Goal: Transaction & Acquisition: Purchase product/service

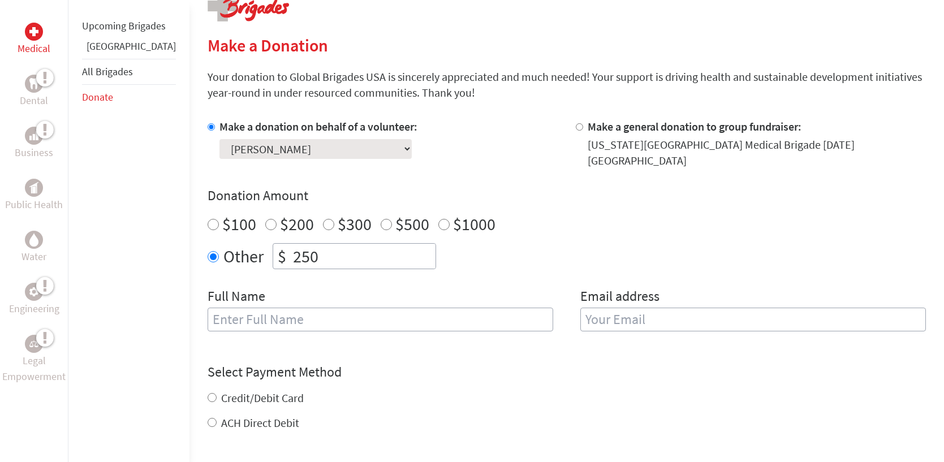
scroll to position [248, 0]
click at [349, 270] on div "Make a donation on behalf of a volunteer: Select a volunteer... [PERSON_NAME] […" at bounding box center [567, 231] width 718 height 226
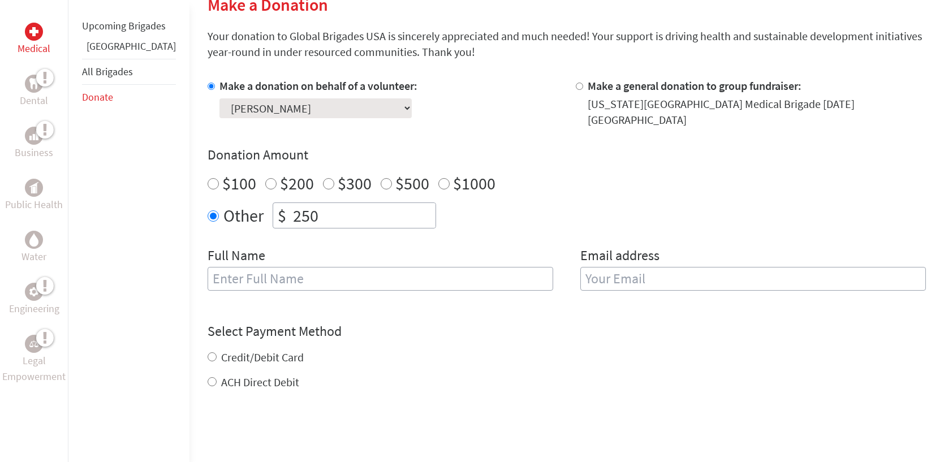
scroll to position [309, 0]
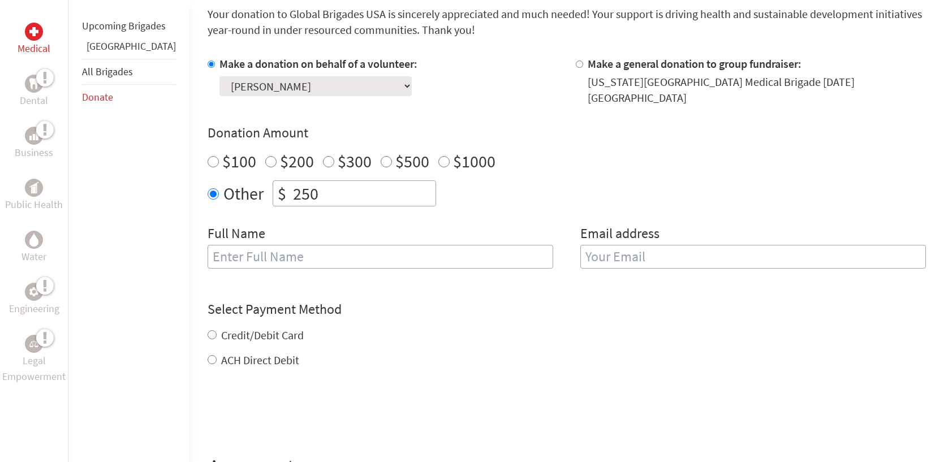
click at [339, 257] on input "text" at bounding box center [381, 257] width 346 height 24
type input "[PERSON_NAME]"
click at [306, 278] on form "Make a donation on behalf of a volunteer: Select a volunteer... [PERSON_NAME] […" at bounding box center [567, 280] width 718 height 449
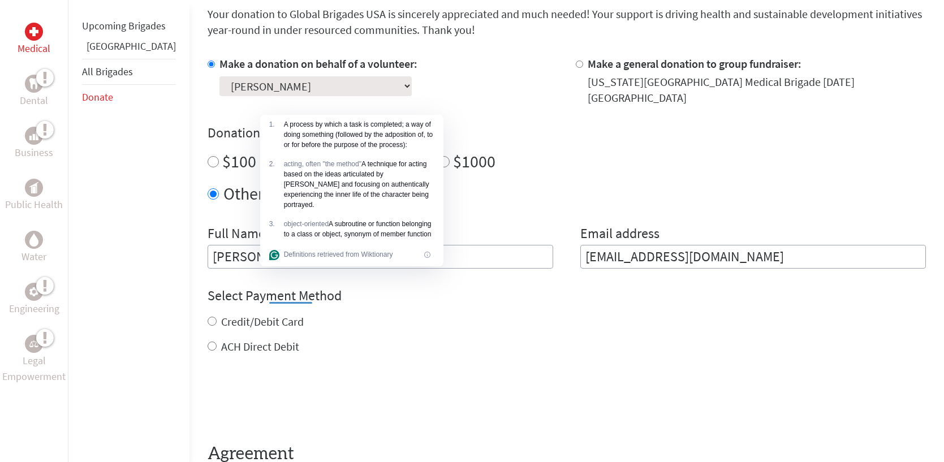
drag, startPoint x: 797, startPoint y: 255, endPoint x: 517, endPoint y: 290, distance: 282.2
click at [517, 290] on form "Make a donation on behalf of a volunteer: Select a volunteer... [PERSON_NAME] […" at bounding box center [567, 274] width 718 height 436
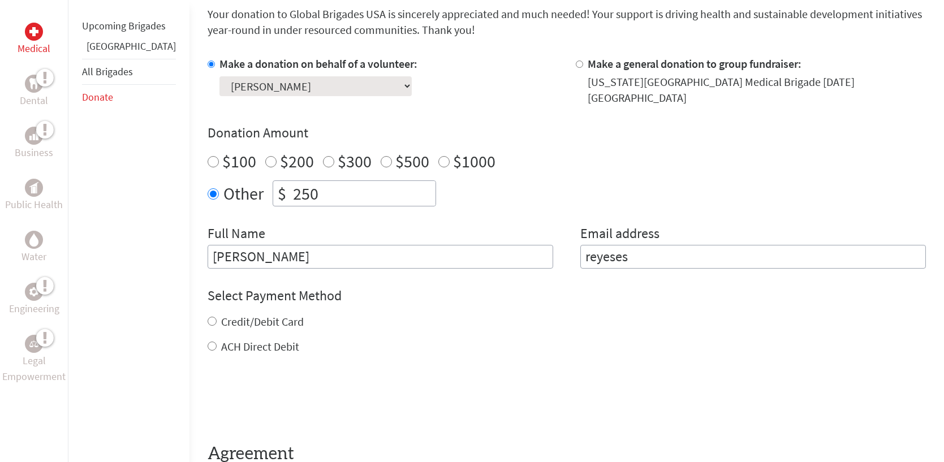
type input "[EMAIL_ADDRESS][DOMAIN_NAME]"
click at [230, 324] on label "Credit/Debit Card" at bounding box center [262, 322] width 83 height 14
click at [217, 324] on input "Credit/Debit Card" at bounding box center [212, 321] width 9 height 9
radio input "true"
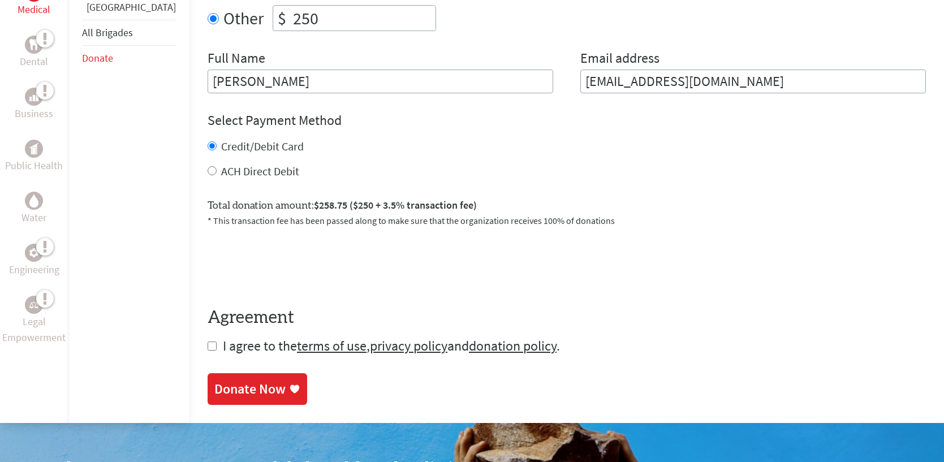
scroll to position [489, 0]
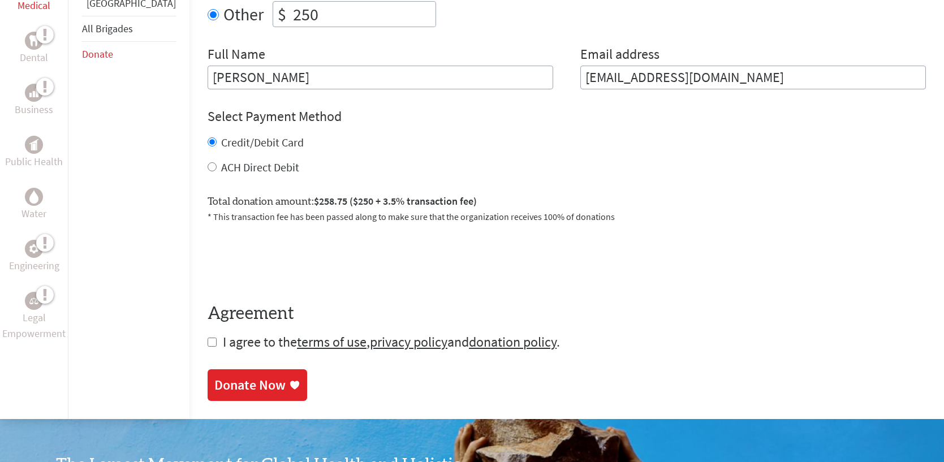
click at [208, 338] on input "checkbox" at bounding box center [212, 342] width 9 height 9
checkbox input "true"
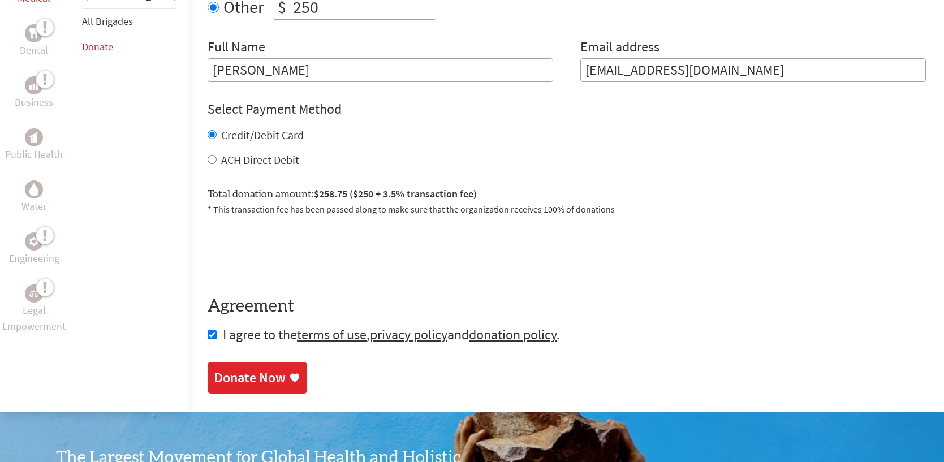
scroll to position [496, 0]
click at [239, 391] on link "Donate Now" at bounding box center [258, 379] width 100 height 32
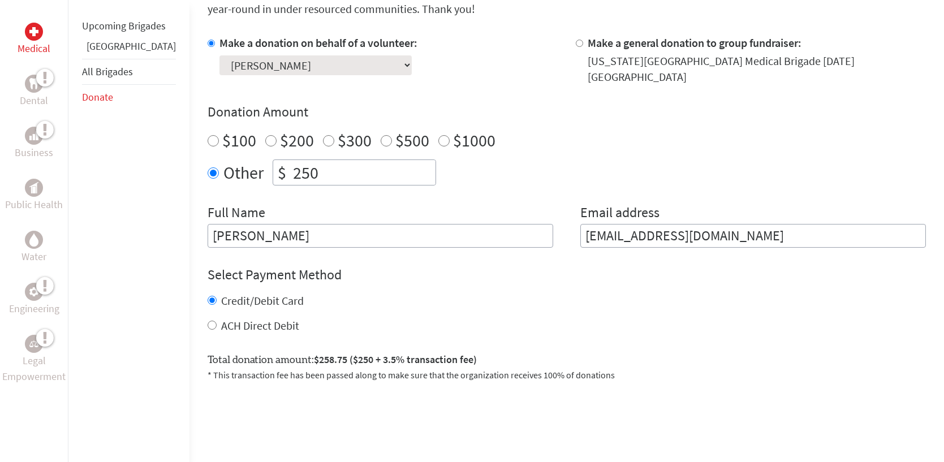
scroll to position [445, 0]
